Goal: Task Accomplishment & Management: Complete application form

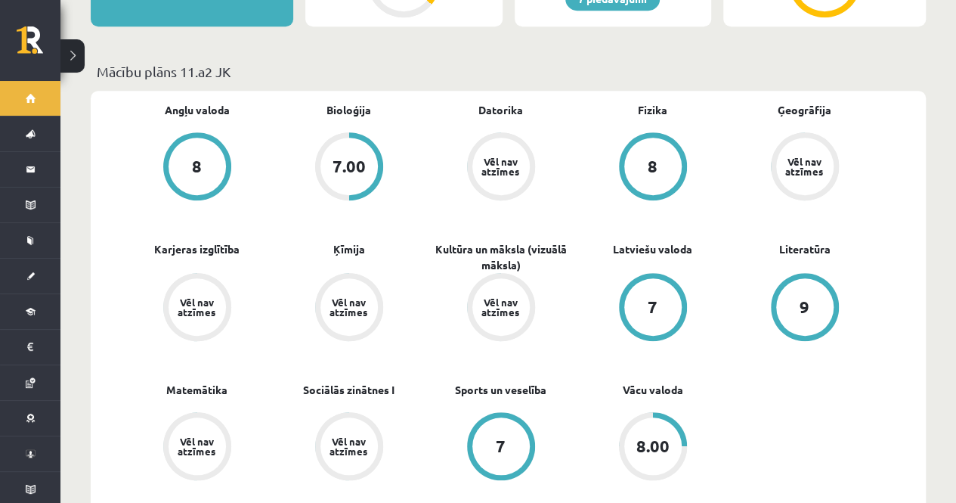
scroll to position [426, 0]
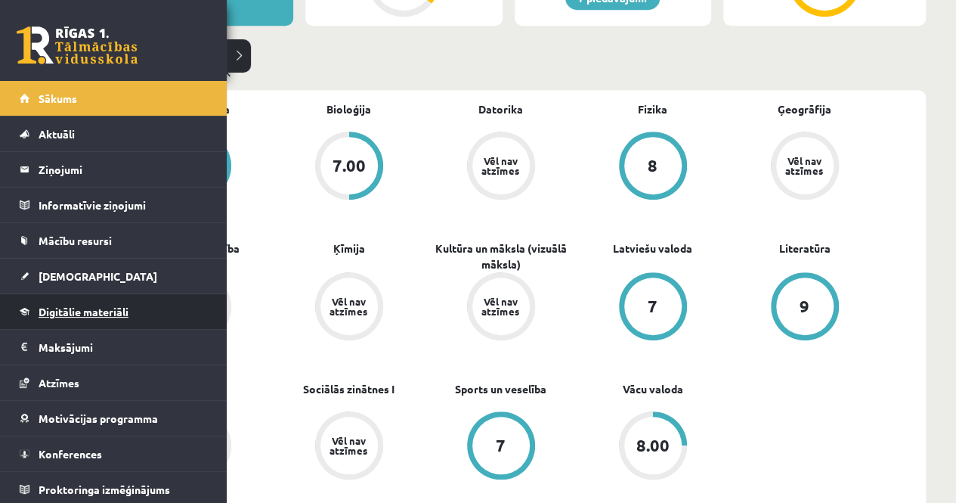
click at [65, 309] on span "Digitālie materiāli" at bounding box center [84, 312] width 90 height 14
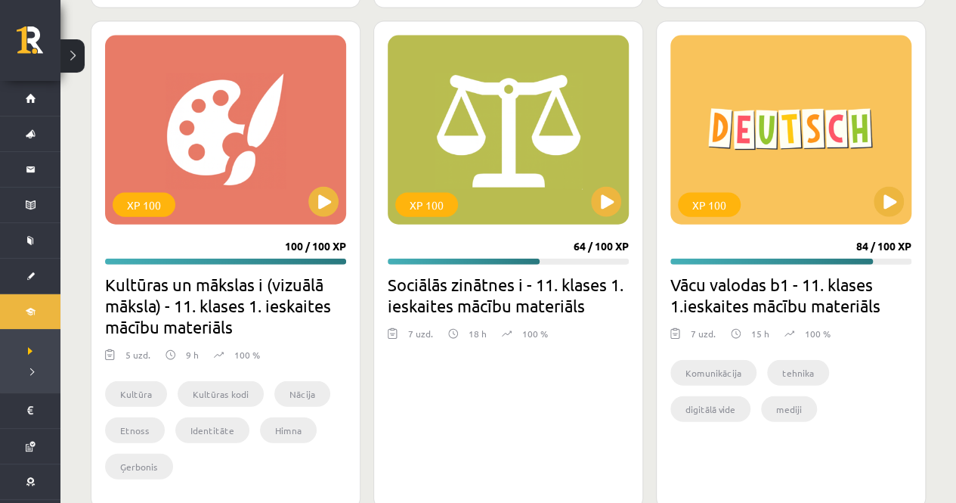
scroll to position [7309, 0]
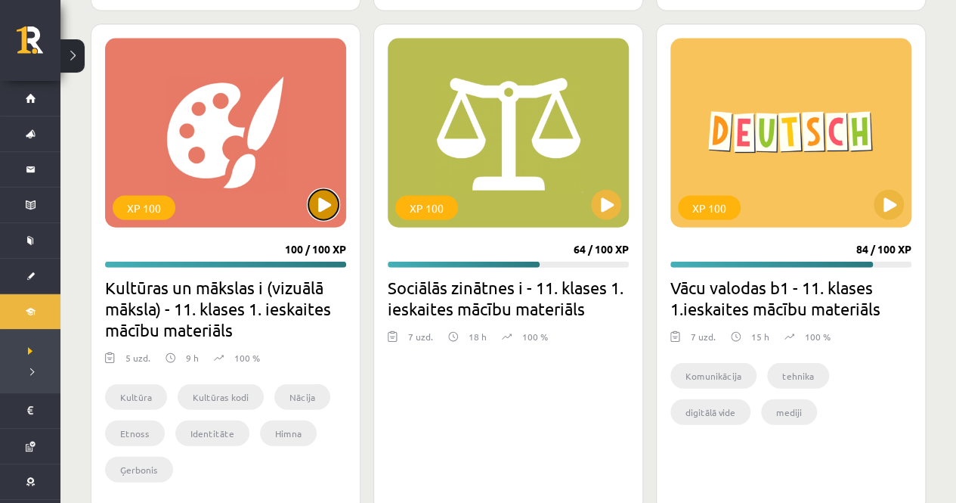
click at [321, 204] on button at bounding box center [323, 205] width 30 height 30
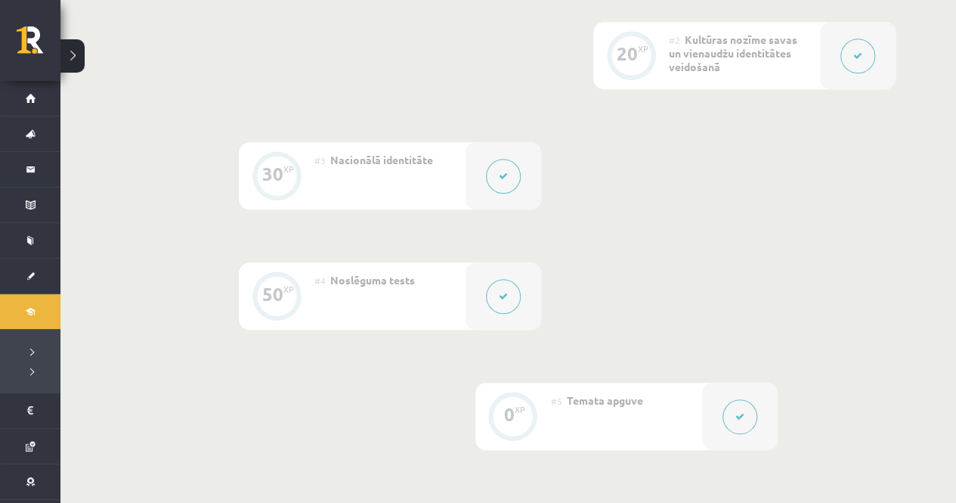
scroll to position [543, 0]
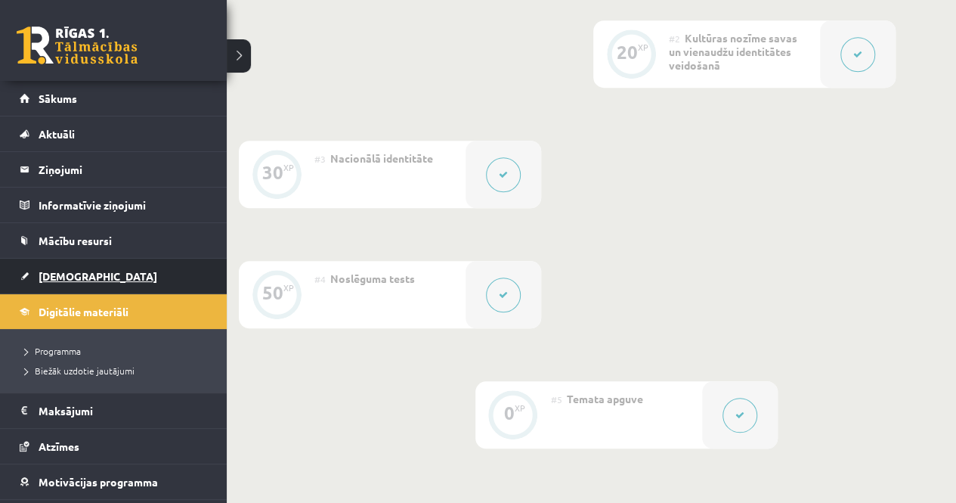
click at [57, 271] on span "[DEMOGRAPHIC_DATA]" at bounding box center [98, 276] width 119 height 14
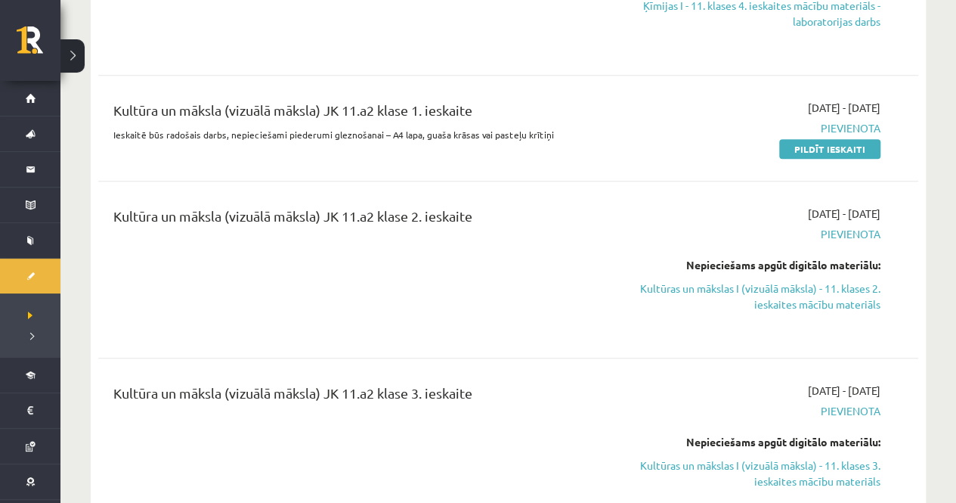
scroll to position [3184, 0]
click at [804, 138] on link "Pildīt ieskaiti" at bounding box center [829, 148] width 101 height 20
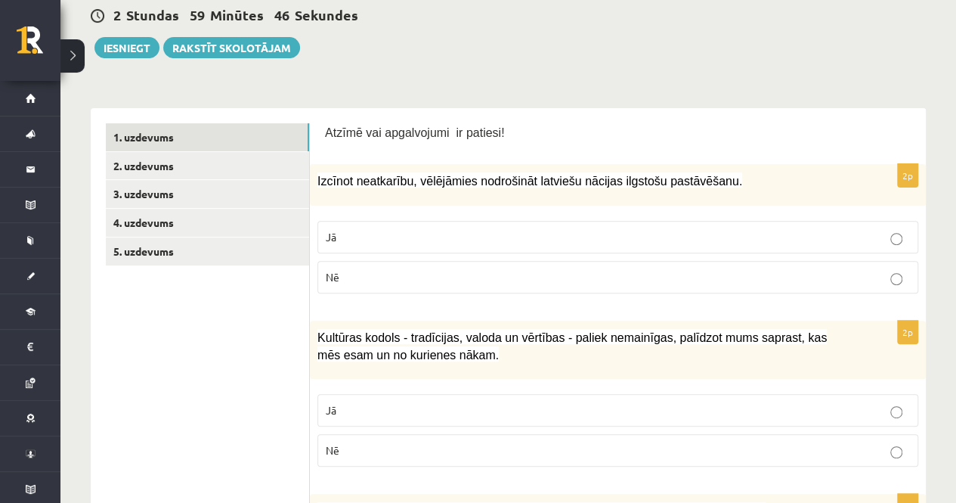
scroll to position [176, 0]
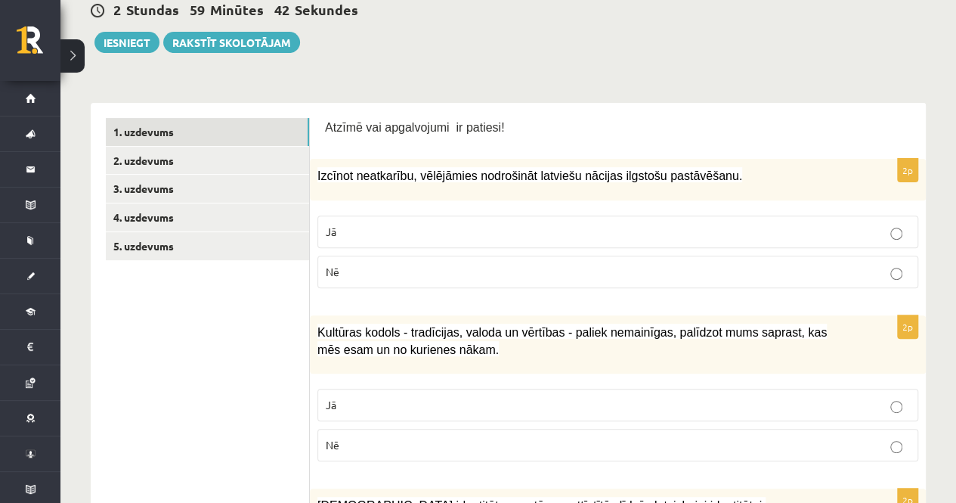
click at [396, 235] on p "Jā" at bounding box center [618, 232] width 584 height 16
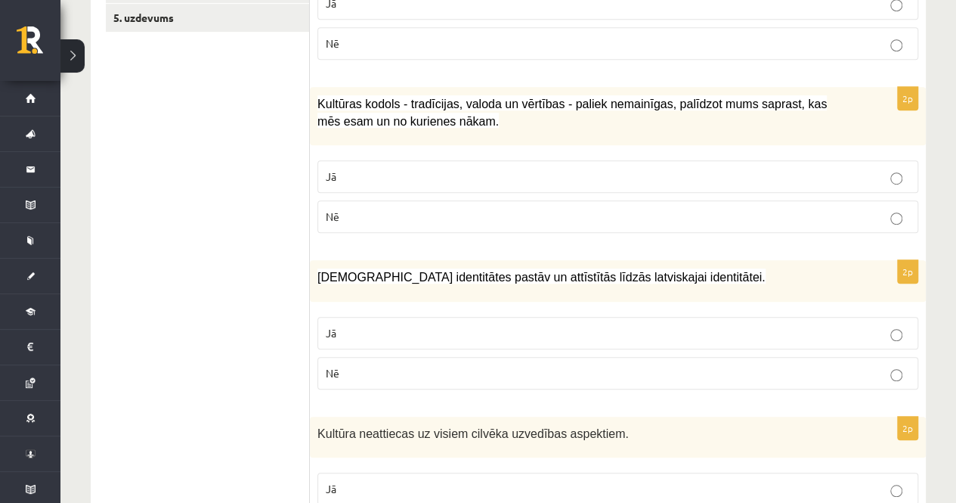
scroll to position [434, 0]
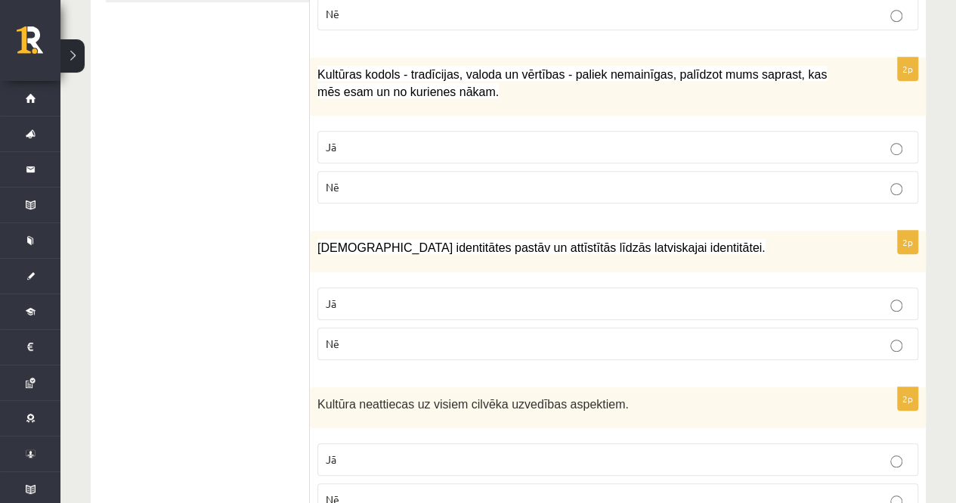
click at [349, 140] on p "Jā" at bounding box center [618, 147] width 584 height 16
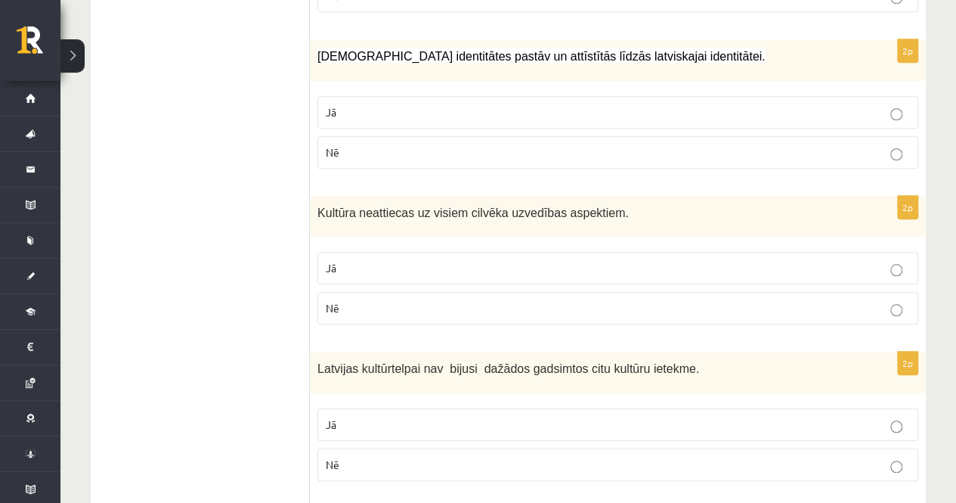
scroll to position [626, 0]
click at [349, 108] on p "Jā" at bounding box center [618, 112] width 584 height 16
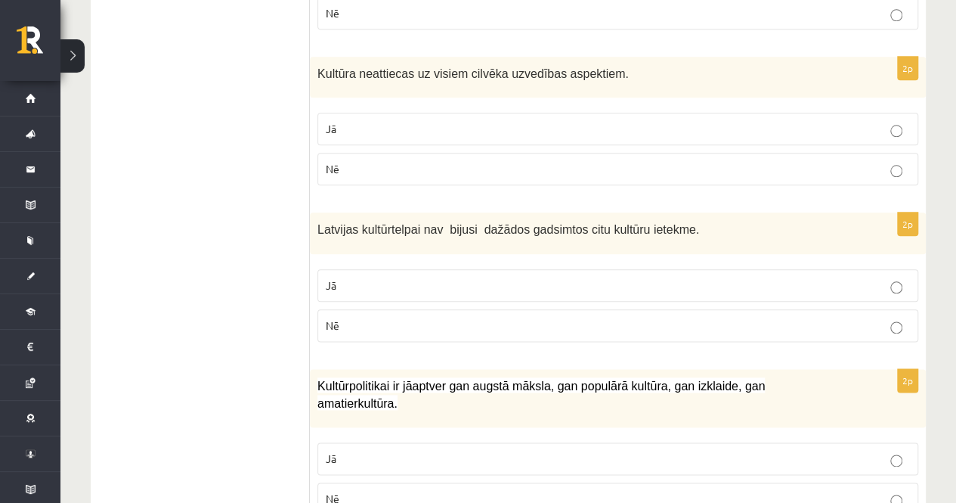
scroll to position [765, 0]
click at [340, 169] on p "Nē" at bounding box center [618, 168] width 584 height 16
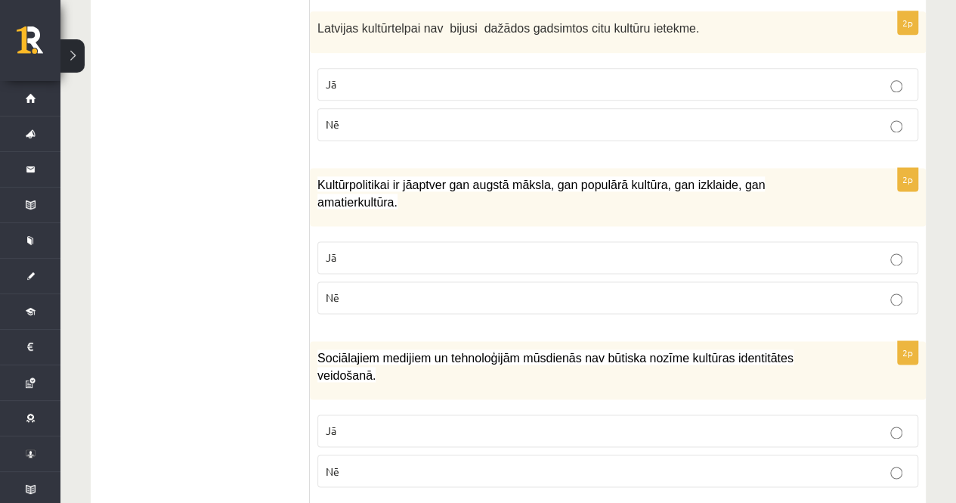
scroll to position [966, 0]
click at [357, 116] on p "Nē" at bounding box center [618, 124] width 584 height 16
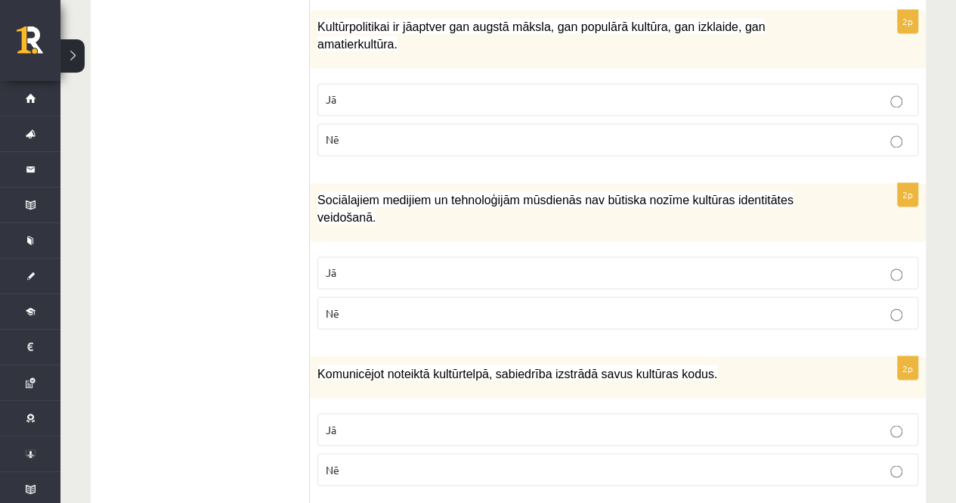
scroll to position [1124, 0]
click at [410, 82] on label "Jā" at bounding box center [618, 98] width 601 height 33
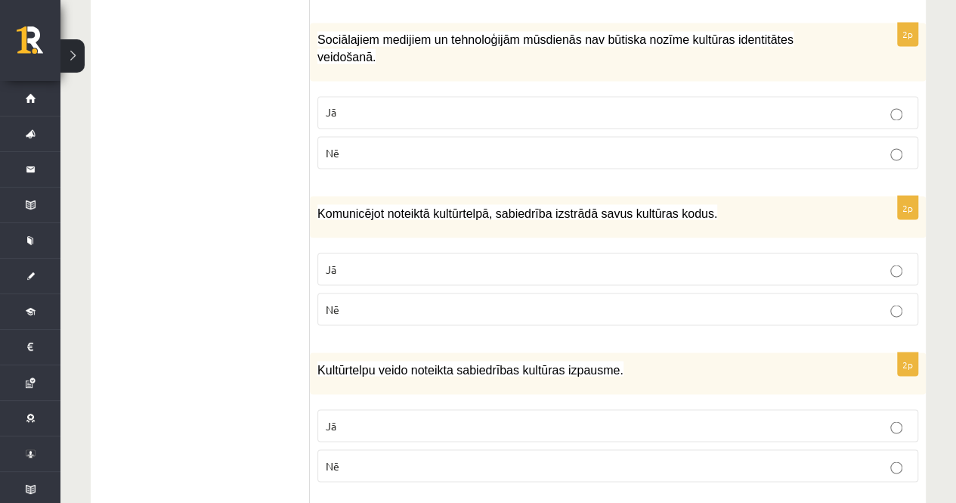
scroll to position [1281, 0]
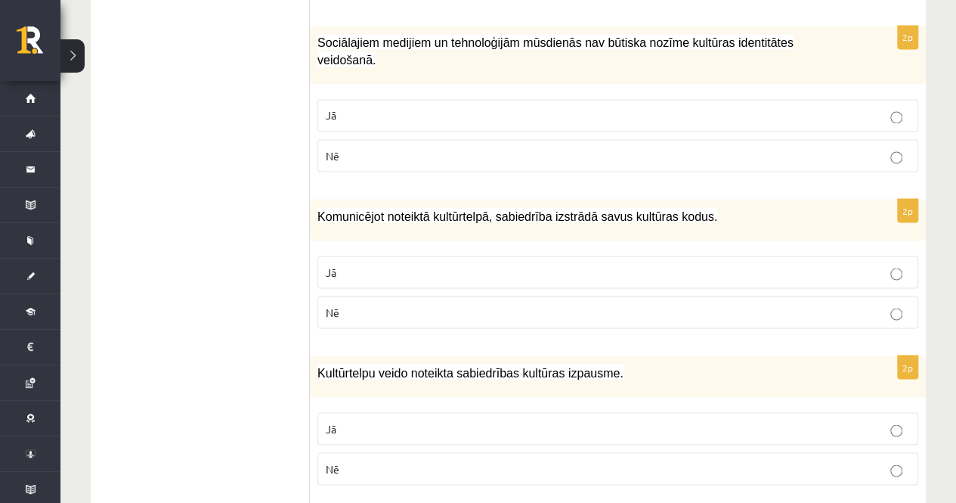
click at [340, 147] on p "Nē" at bounding box center [618, 155] width 584 height 16
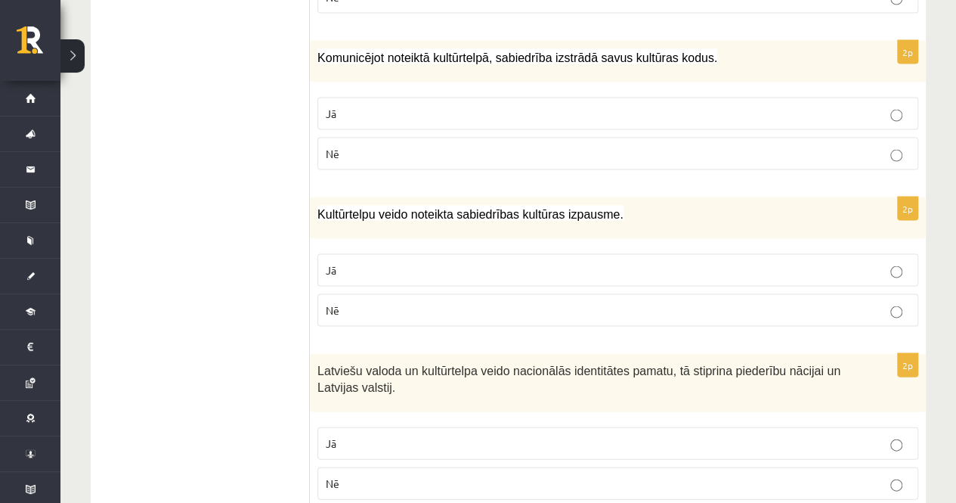
scroll to position [1436, 0]
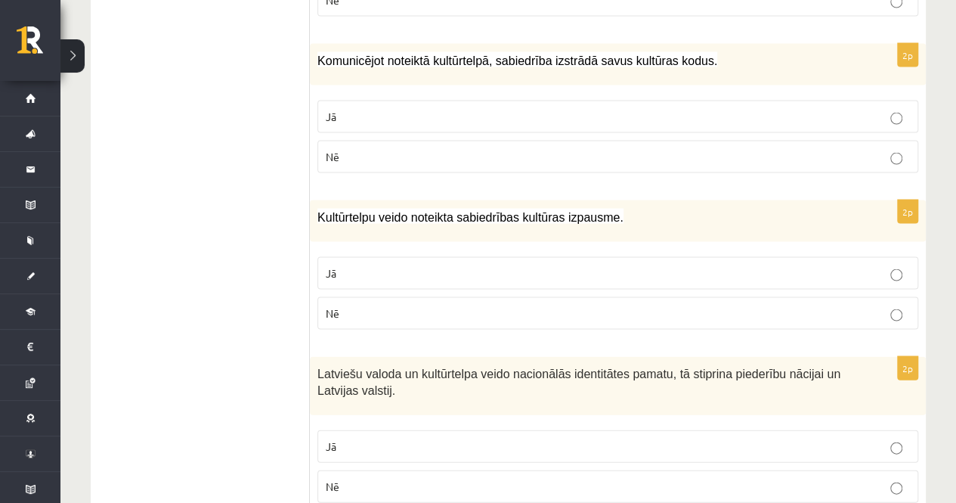
click at [361, 109] on p "Jā" at bounding box center [618, 117] width 584 height 16
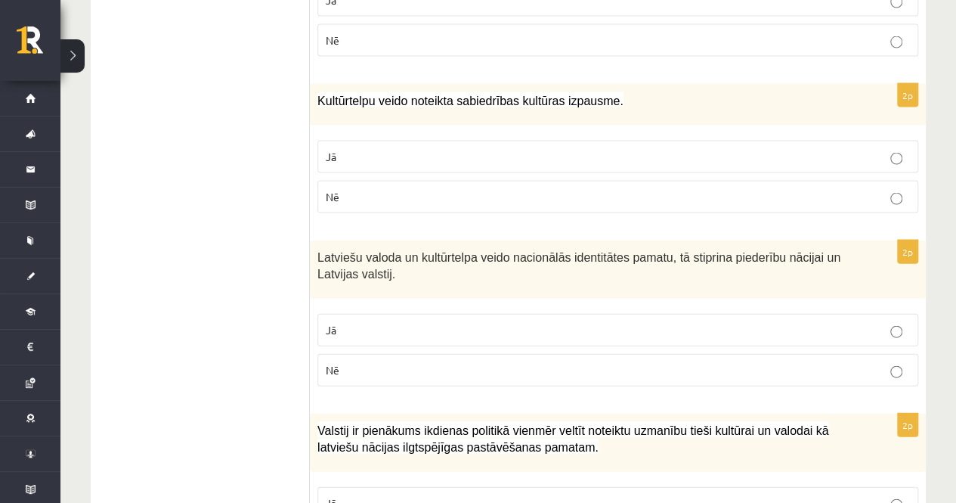
scroll to position [1553, 0]
click at [392, 140] on label "Jā" at bounding box center [618, 156] width 601 height 33
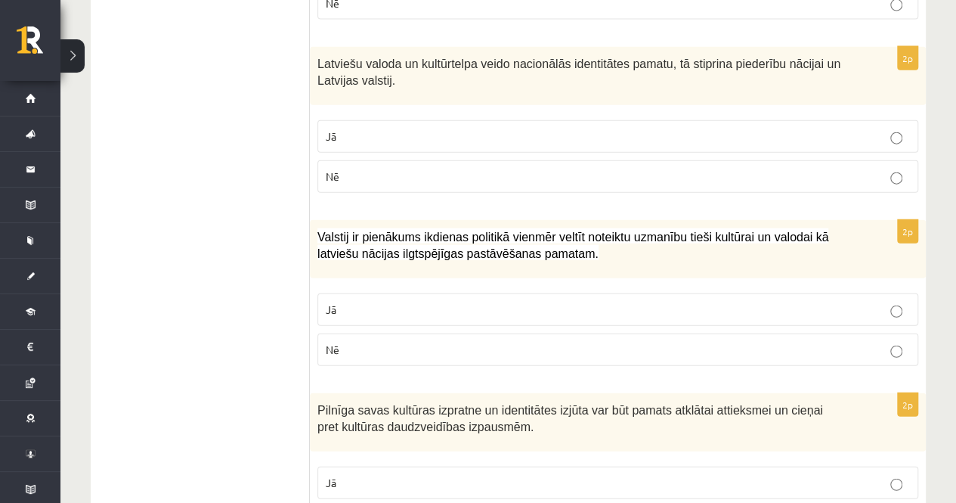
scroll to position [1746, 0]
click at [411, 128] on p "Jā" at bounding box center [618, 136] width 584 height 16
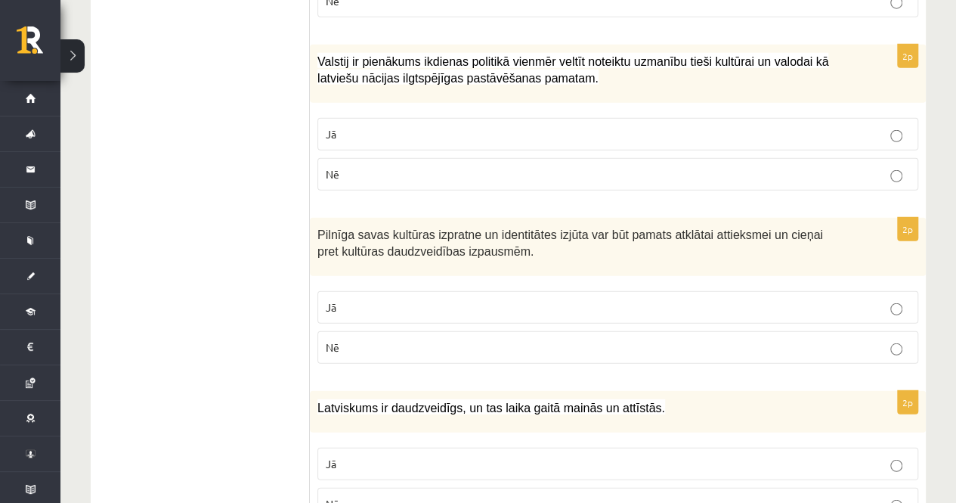
scroll to position [1920, 0]
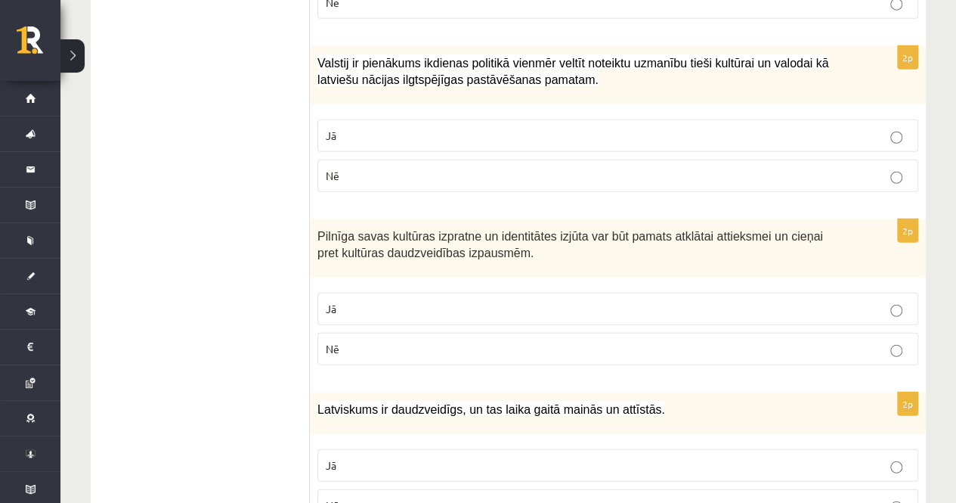
click at [383, 128] on p "Jā" at bounding box center [618, 136] width 584 height 16
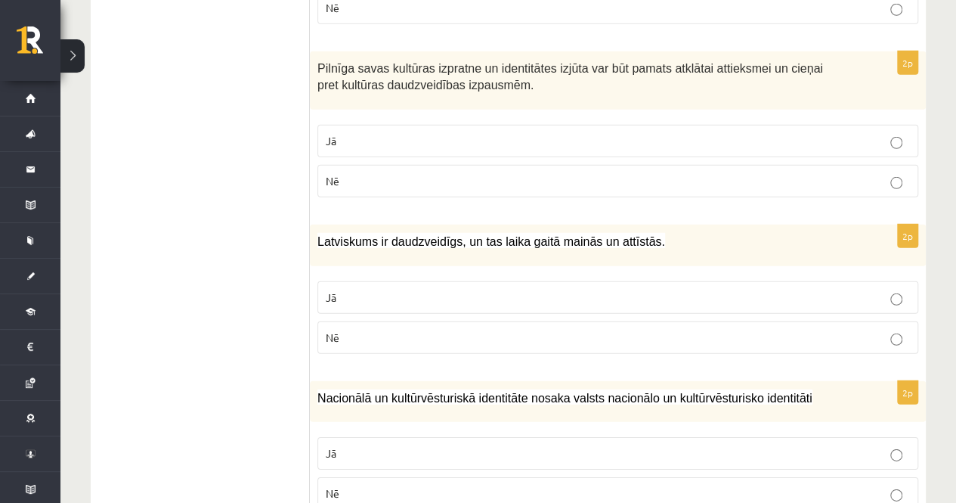
scroll to position [2091, 0]
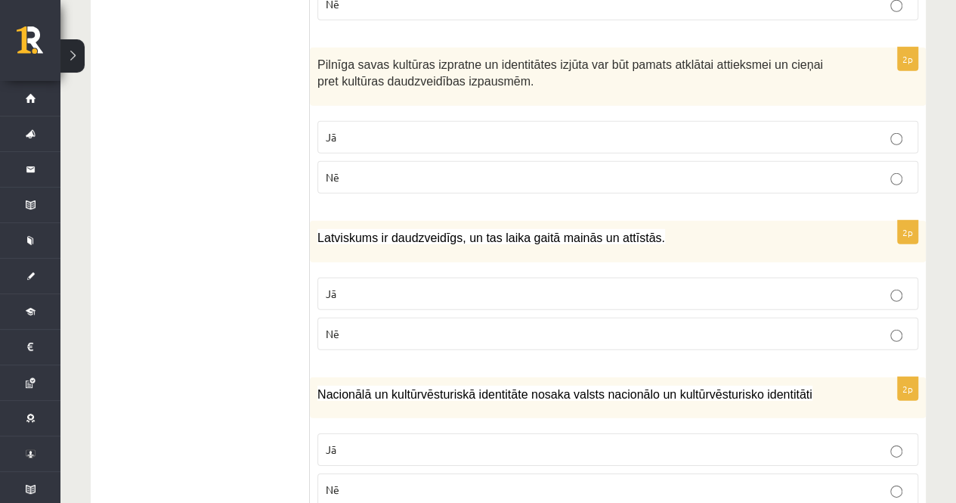
click at [358, 129] on p "Jā" at bounding box center [618, 137] width 584 height 16
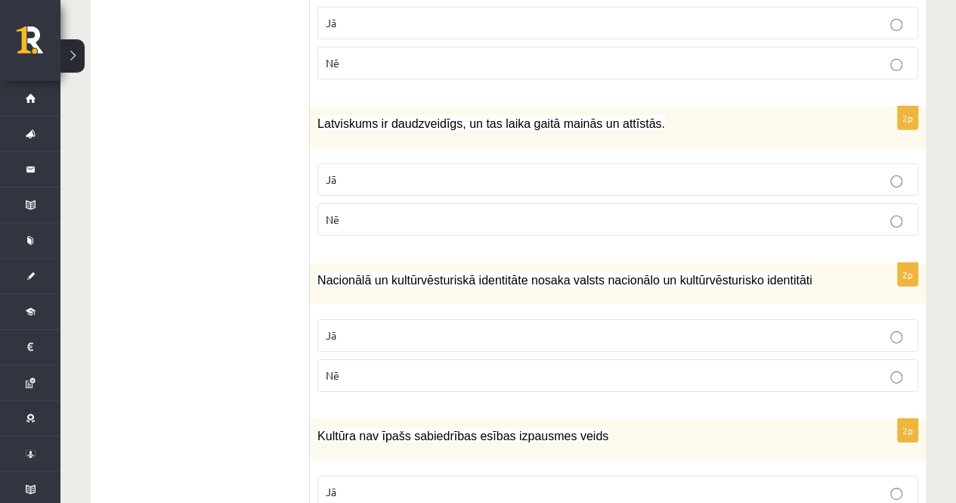
scroll to position [2217, 0]
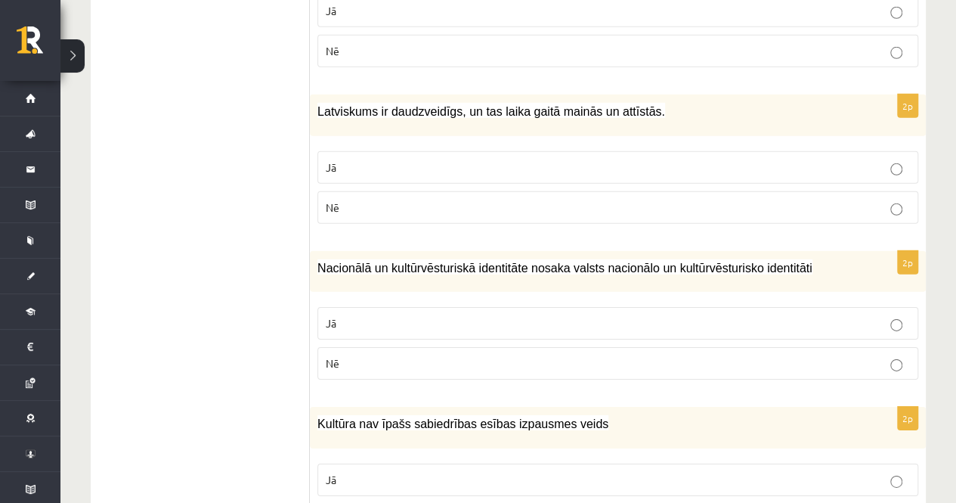
click at [390, 160] on p "Jā" at bounding box center [618, 168] width 584 height 16
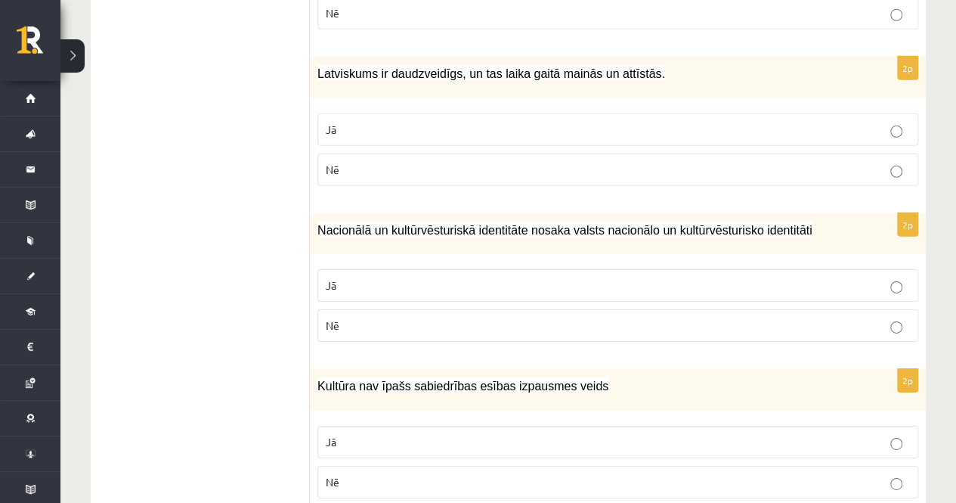
click at [368, 269] on label "Jā" at bounding box center [618, 285] width 601 height 33
click at [358, 474] on p "Nē" at bounding box center [618, 482] width 584 height 16
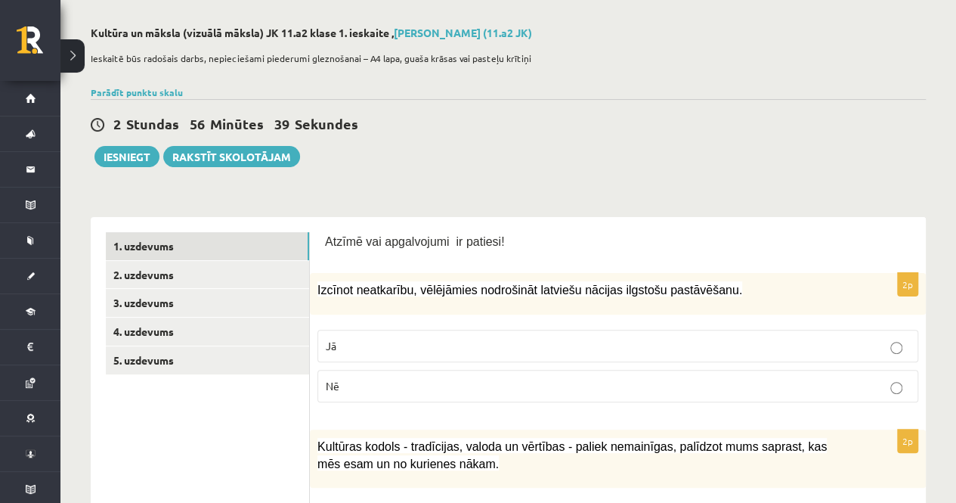
scroll to position [93, 0]
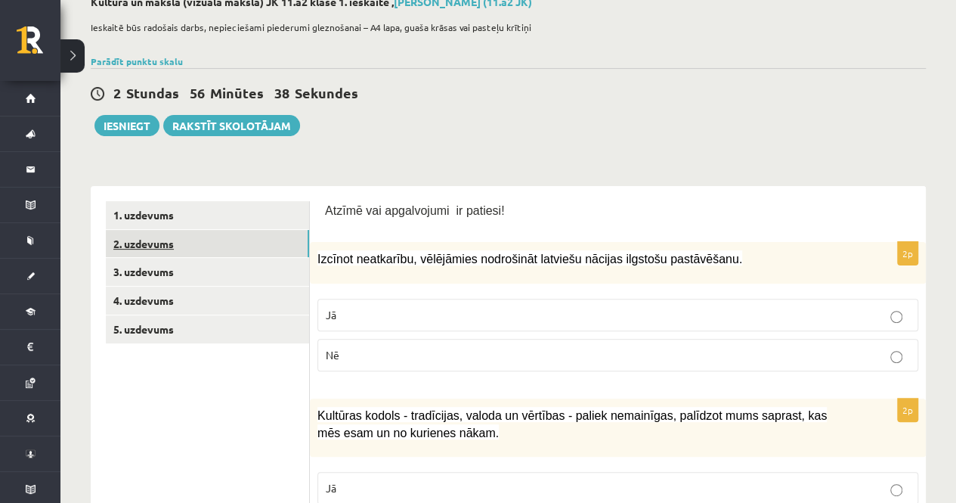
click at [176, 235] on link "2. uzdevums" at bounding box center [207, 244] width 203 height 28
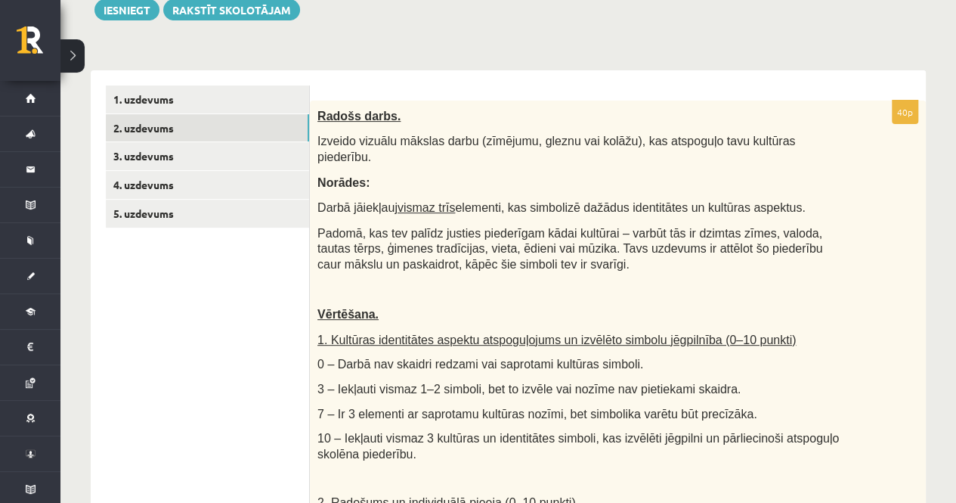
scroll to position [212, 0]
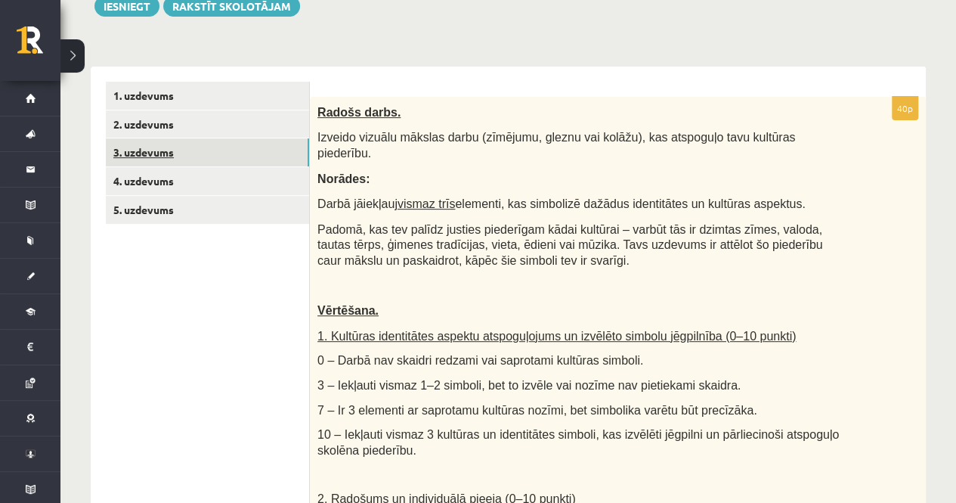
click at [144, 153] on link "3. uzdevums" at bounding box center [207, 152] width 203 height 28
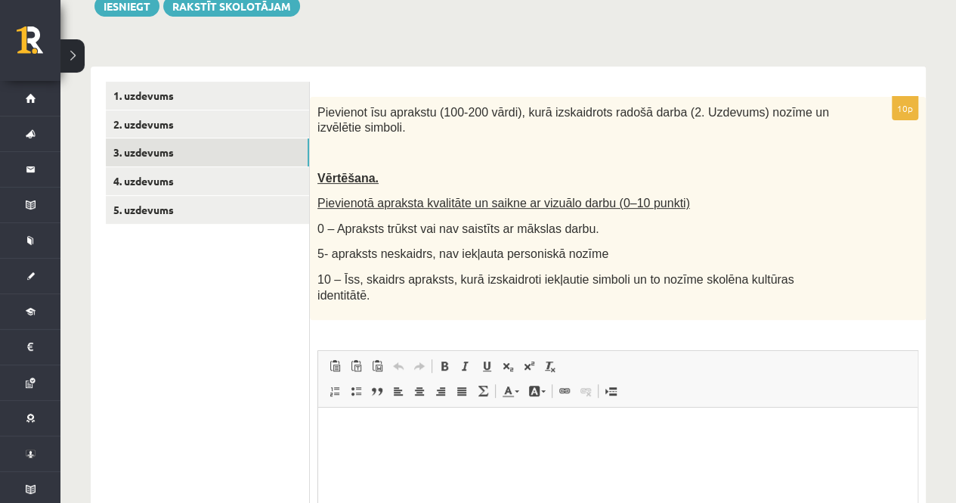
scroll to position [0, 0]
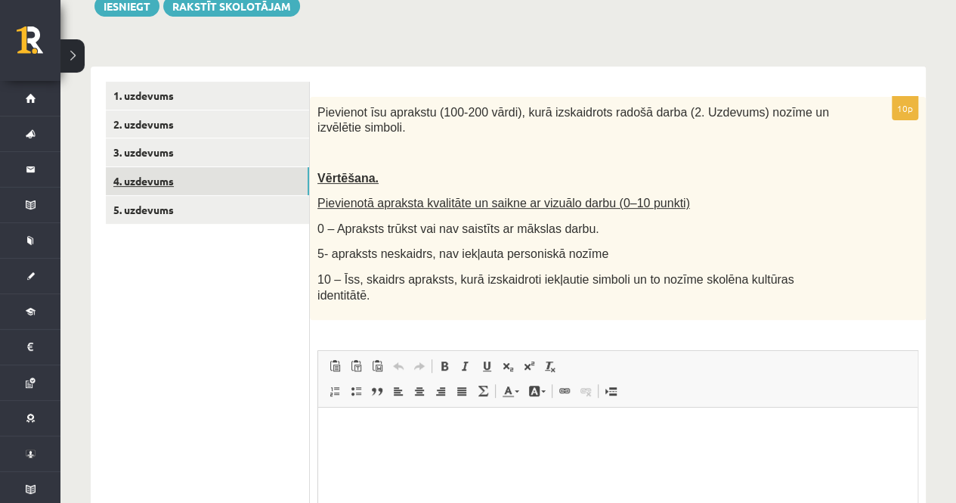
click at [128, 185] on link "4. uzdevums" at bounding box center [207, 181] width 203 height 28
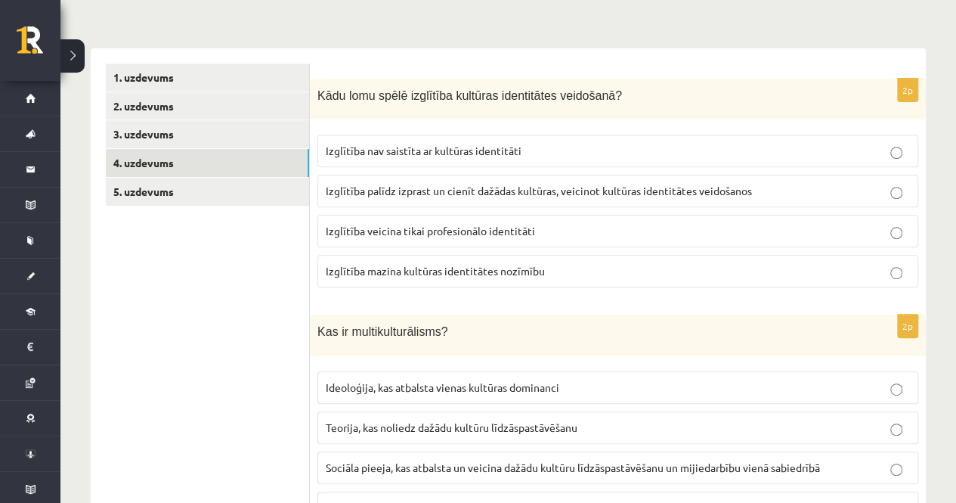
scroll to position [260, 0]
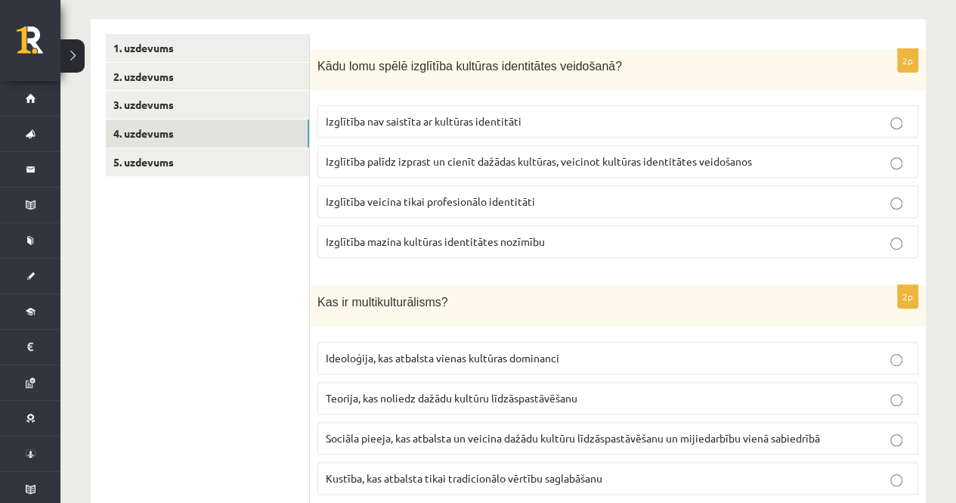
click at [425, 150] on label "Izglītība palīdz izprast un cienīt dažādas kultūras, veicinot kultūras identitā…" at bounding box center [618, 161] width 601 height 33
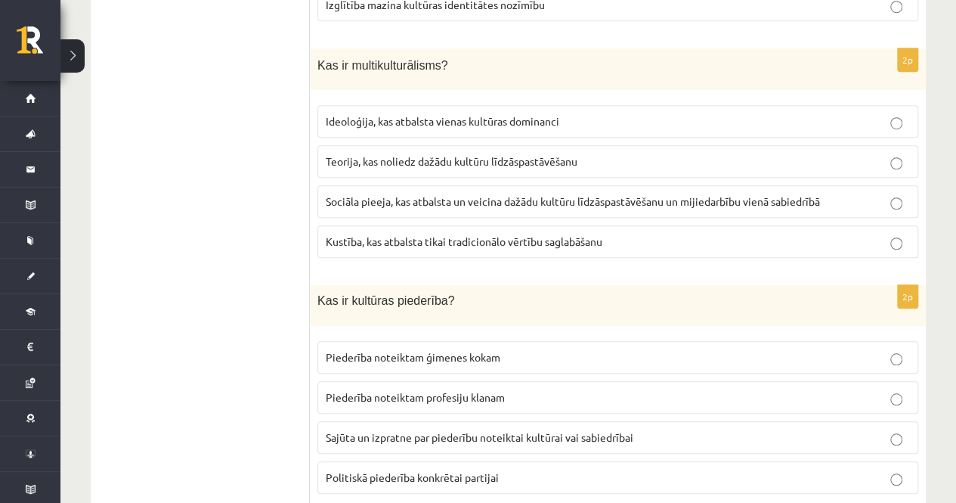
scroll to position [497, 0]
click at [369, 194] on span "Sociāla pieeja, kas atbalsta un veicina dažādu kultūru līdzāspastāvēšanu un mij…" at bounding box center [573, 201] width 494 height 14
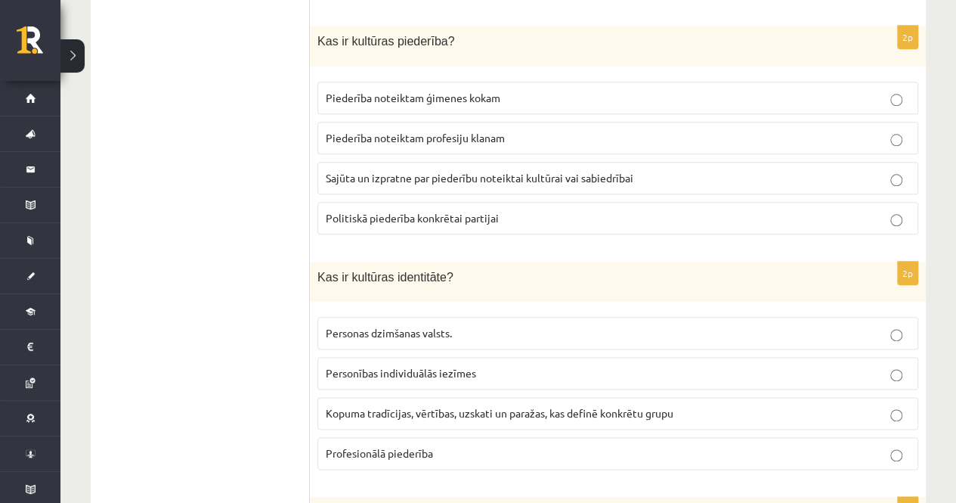
scroll to position [757, 0]
click at [426, 170] on span "Sajūta un izpratne par piederību noteiktai kultūrai vai sabiedrībai" at bounding box center [480, 177] width 308 height 14
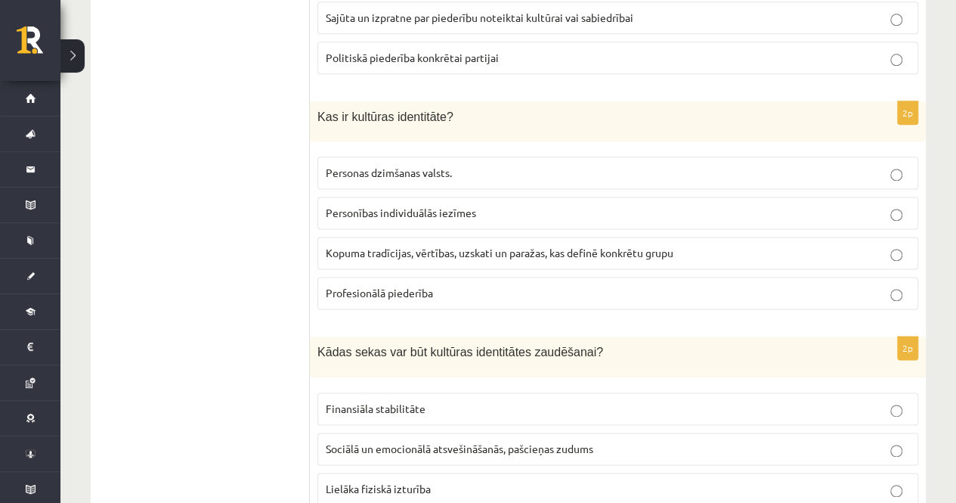
scroll to position [922, 0]
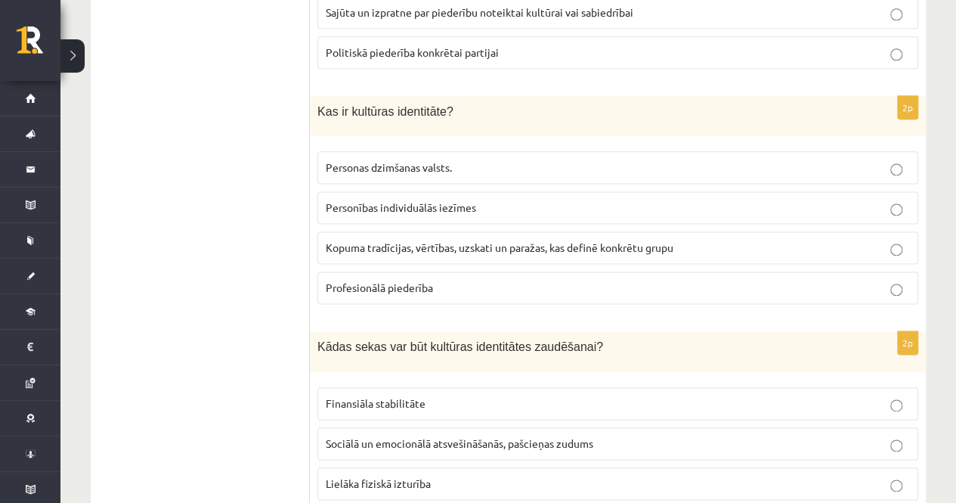
click at [375, 243] on span "Kopuma tradīcijas, vērtības, uzskati un paražas, kas definē konkrētu grupu" at bounding box center [500, 247] width 348 height 14
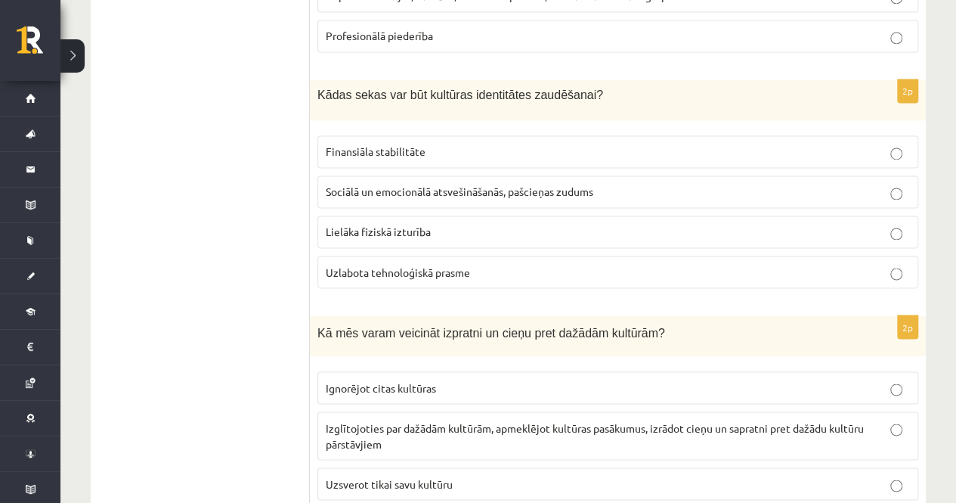
scroll to position [1176, 0]
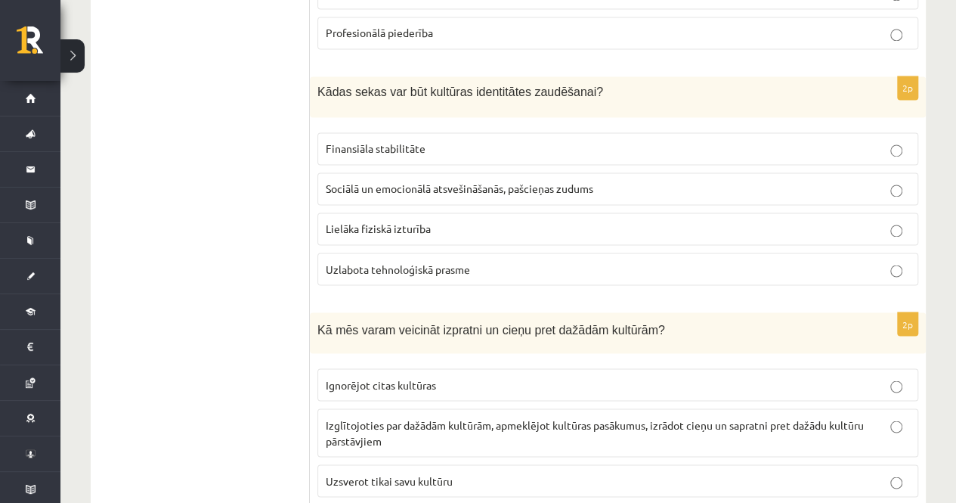
click at [378, 181] on span "Sociālā un emocionālā atsvešināšanās, pašcieņas zudums" at bounding box center [460, 188] width 268 height 14
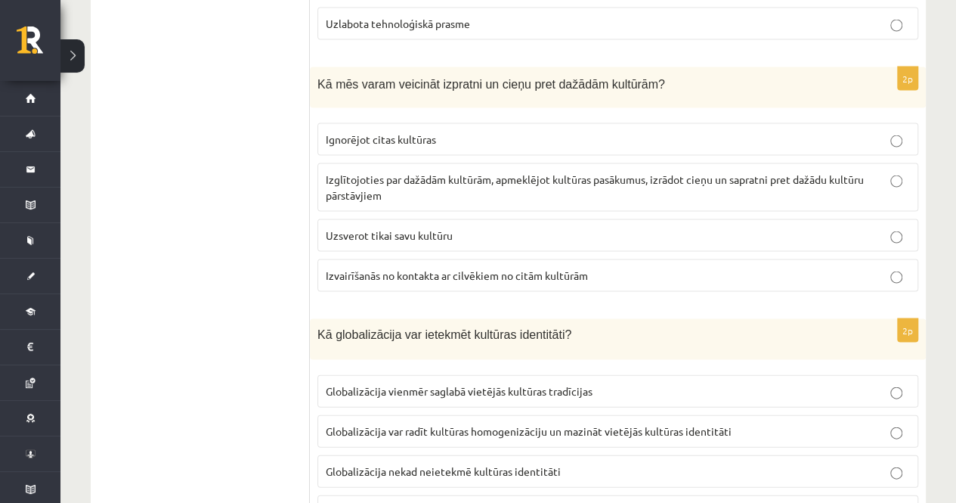
scroll to position [1423, 0]
click at [426, 179] on p "Izglītojoties par dažādām kultūrām, apmeklējot kultūras pasākumus, izrādot cieņ…" at bounding box center [618, 186] width 584 height 32
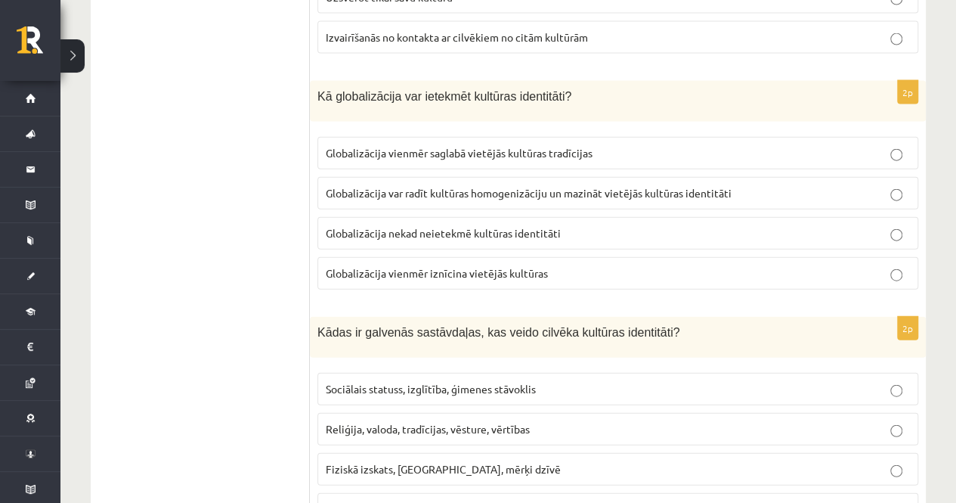
scroll to position [1674, 0]
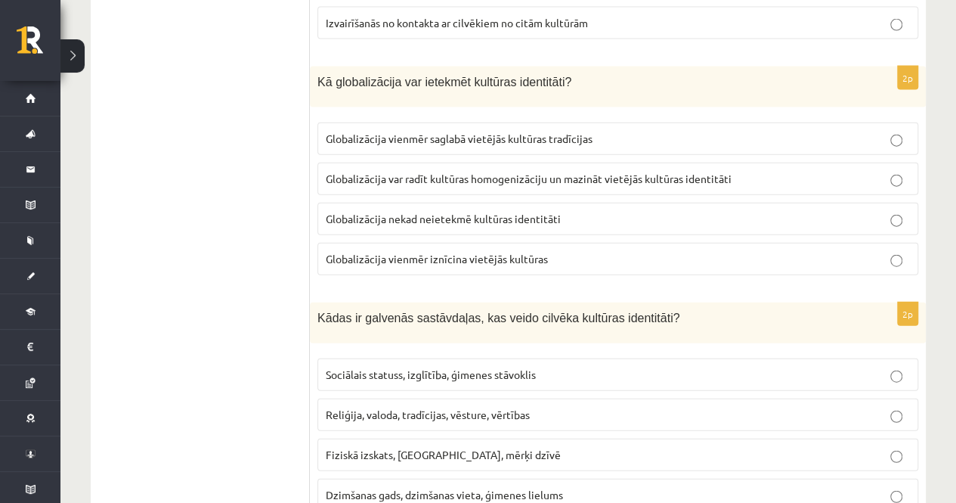
click at [407, 172] on span "Globalizācija var radīt kultūras homogenizāciju un mazināt vietējās kultūras id…" at bounding box center [529, 179] width 406 height 14
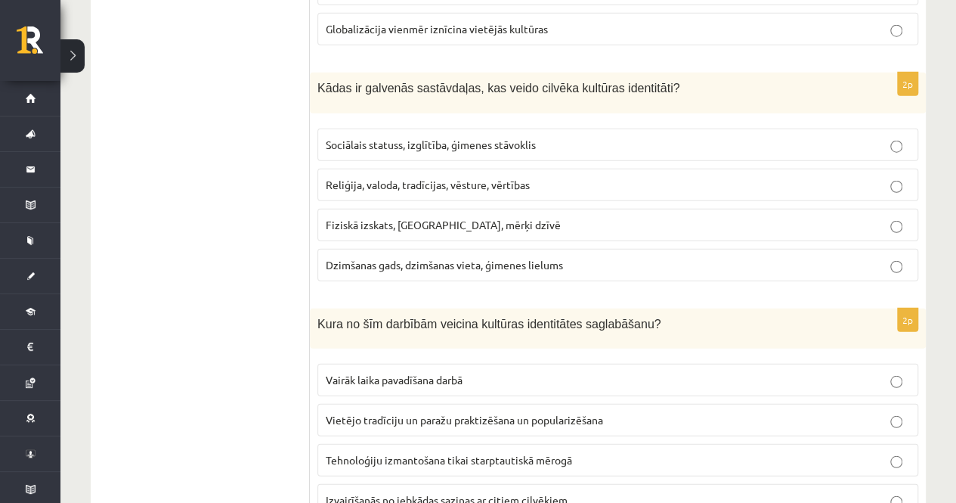
scroll to position [1904, 0]
click at [355, 177] on span "Reliģija, valoda, tradīcijas, vēsture, vērtības" at bounding box center [428, 184] width 204 height 14
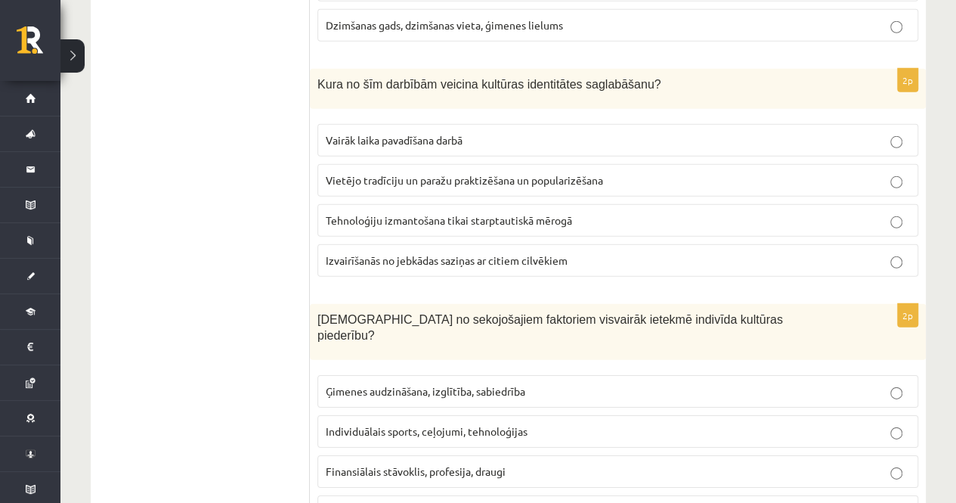
scroll to position [2144, 0]
click at [347, 163] on label "Vietējo tradīciju un paražu praktizēšana un popularizēšana" at bounding box center [618, 179] width 601 height 33
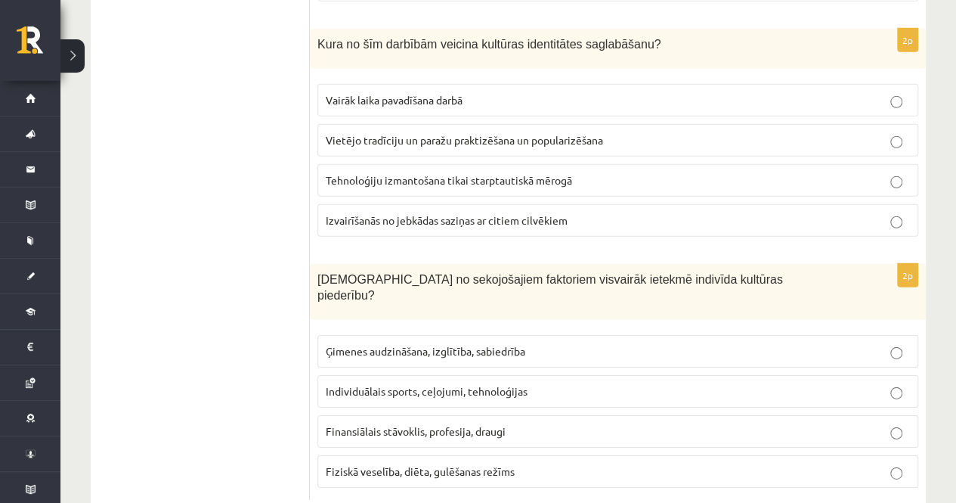
scroll to position [2189, 0]
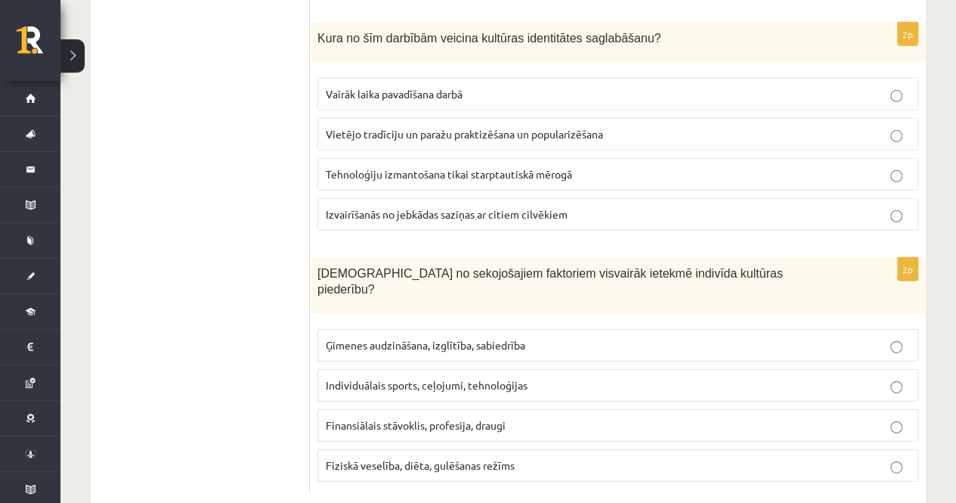
click at [364, 338] on span "Ģimenes audzināšana, izglītība, sabiedrība" at bounding box center [426, 345] width 200 height 14
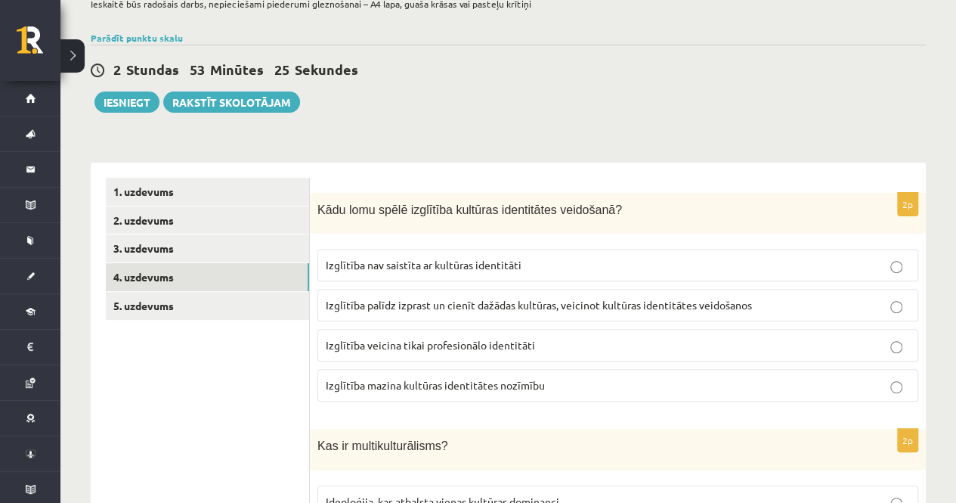
scroll to position [115, 0]
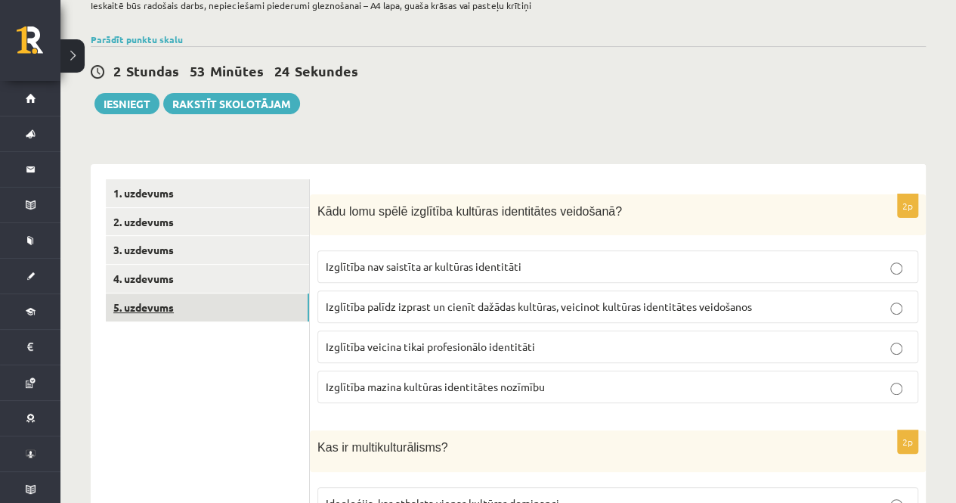
click at [184, 311] on link "5. uzdevums" at bounding box center [207, 307] width 203 height 28
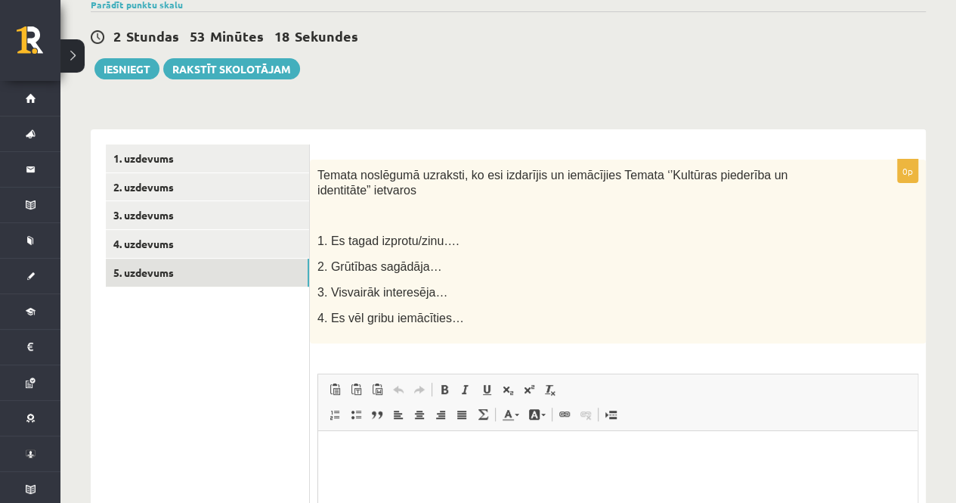
scroll to position [141, 0]
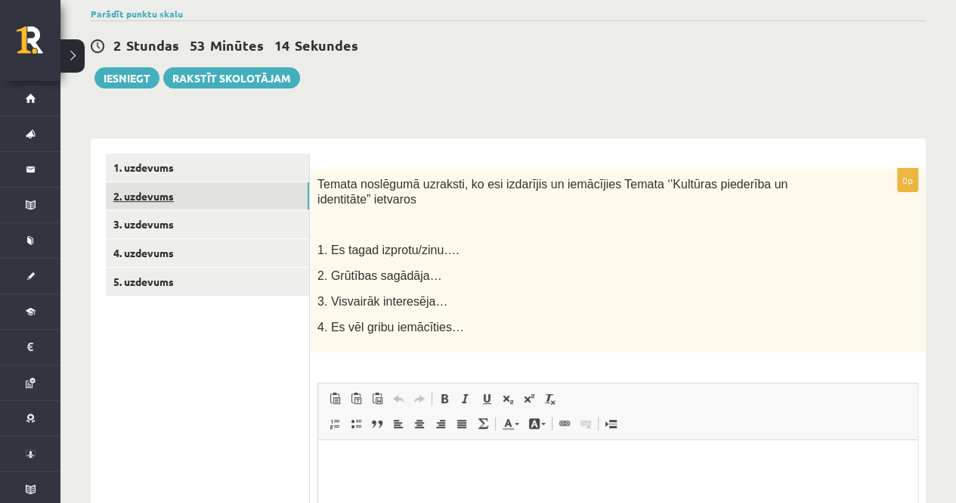
click at [166, 194] on link "2. uzdevums" at bounding box center [207, 196] width 203 height 28
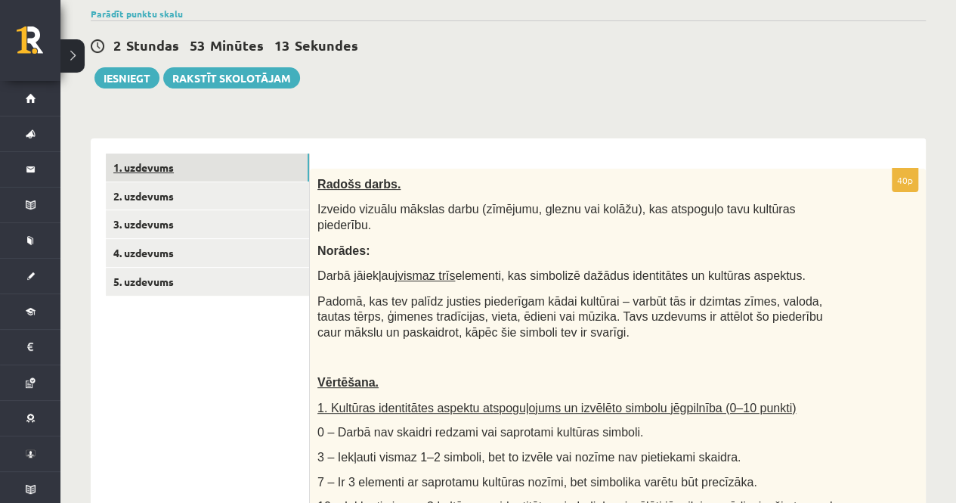
click at [184, 170] on link "1. uzdevums" at bounding box center [207, 167] width 203 height 28
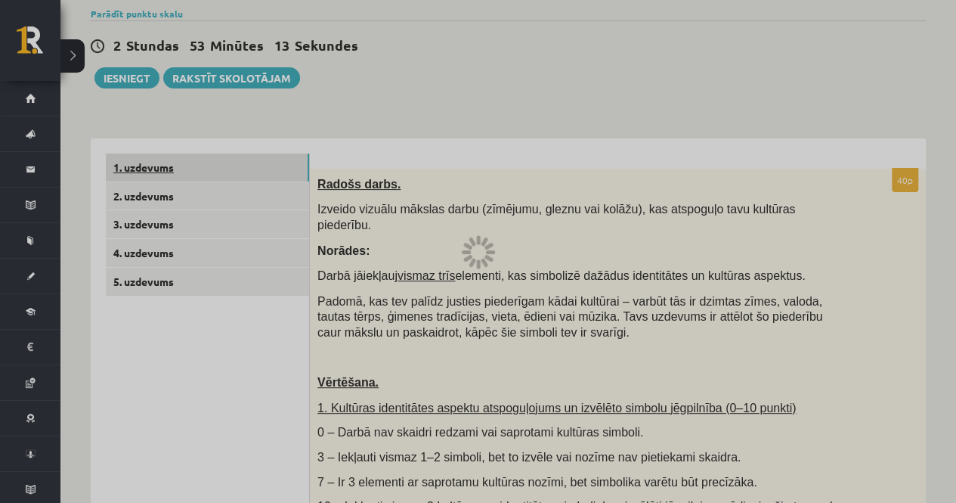
scroll to position [0, 0]
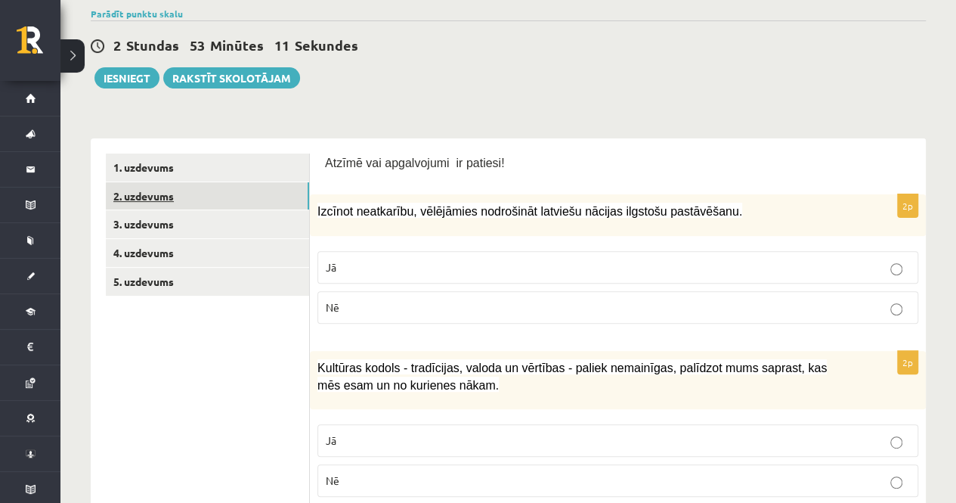
click at [177, 191] on link "2. uzdevums" at bounding box center [207, 196] width 203 height 28
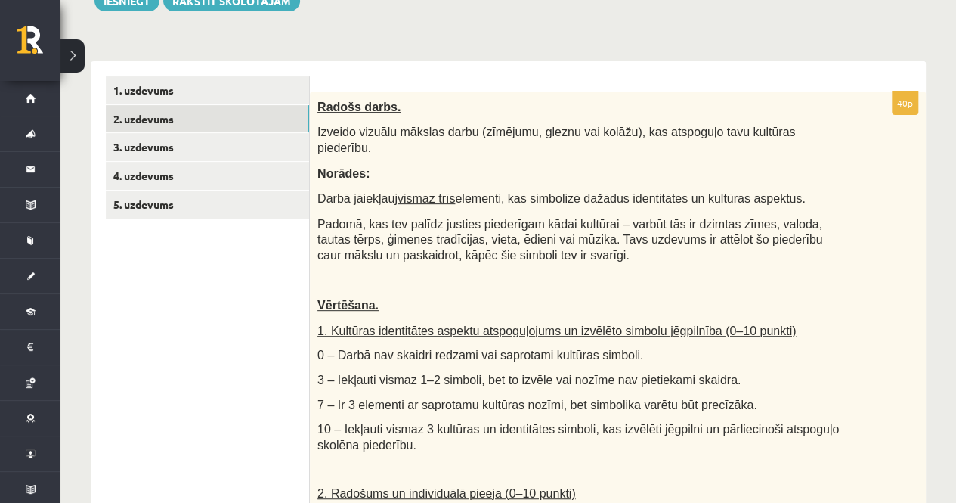
scroll to position [219, 0]
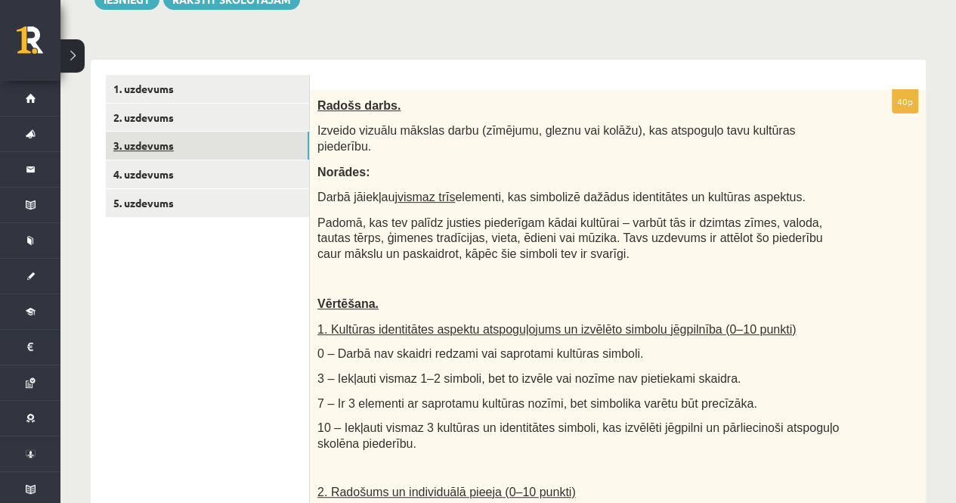
click at [169, 150] on link "3. uzdevums" at bounding box center [207, 146] width 203 height 28
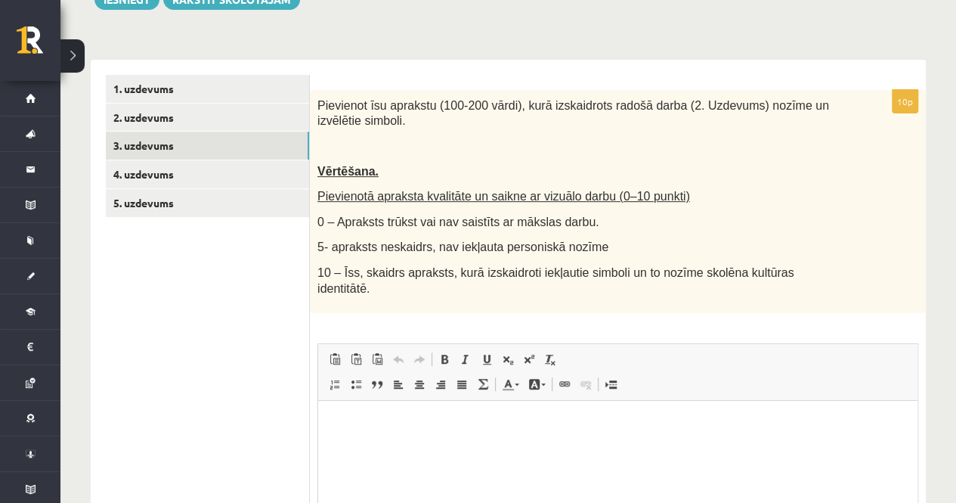
scroll to position [0, 0]
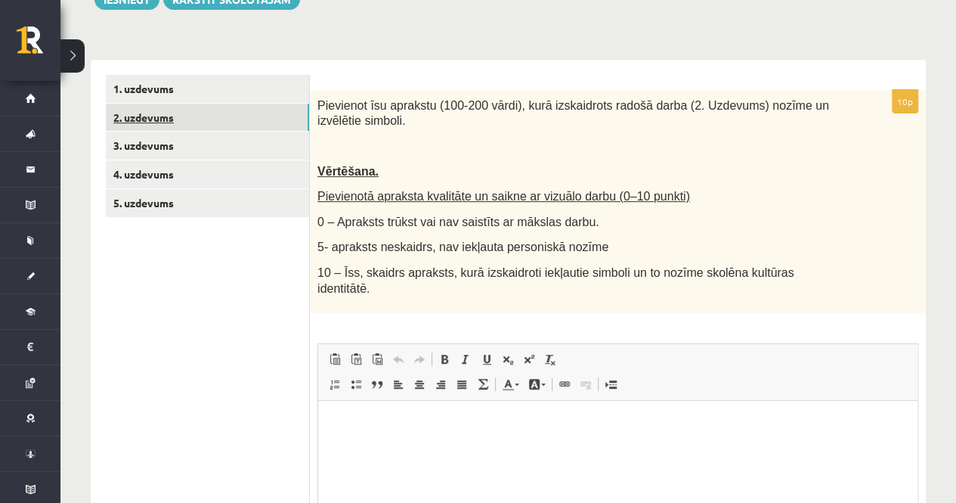
click at [207, 122] on link "2. uzdevums" at bounding box center [207, 118] width 203 height 28
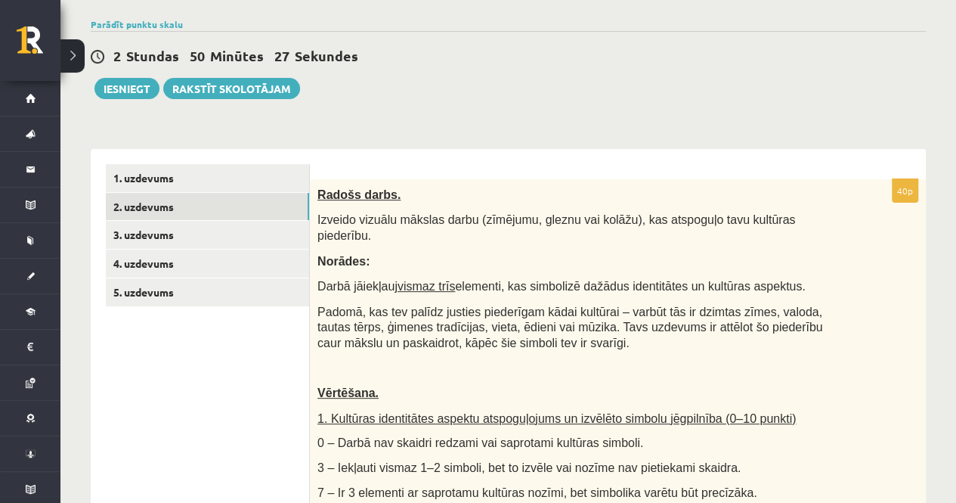
scroll to position [129, 0]
